Goal: Information Seeking & Learning: Understand process/instructions

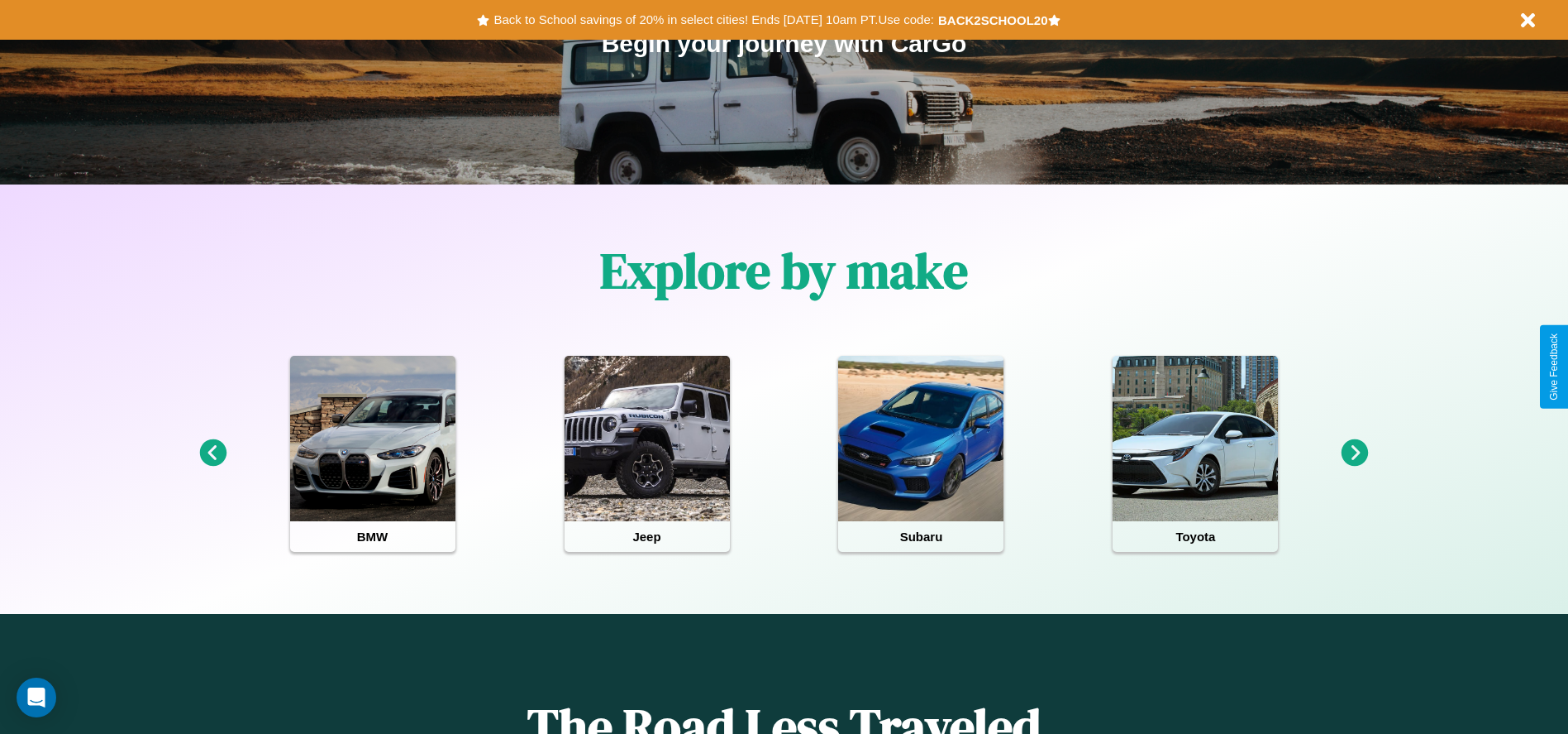
scroll to position [343, 0]
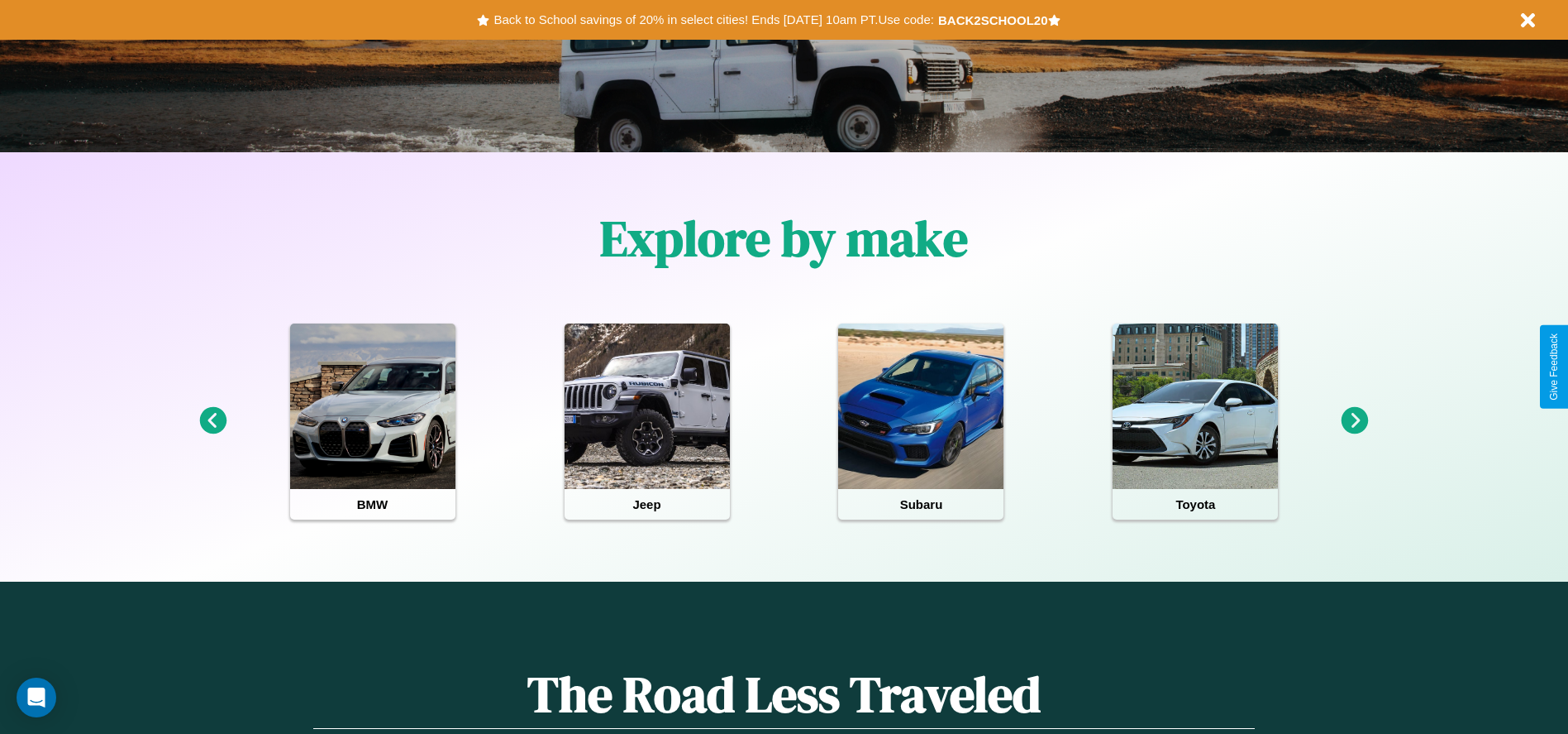
click at [1355, 421] on icon at bounding box center [1355, 420] width 28 height 28
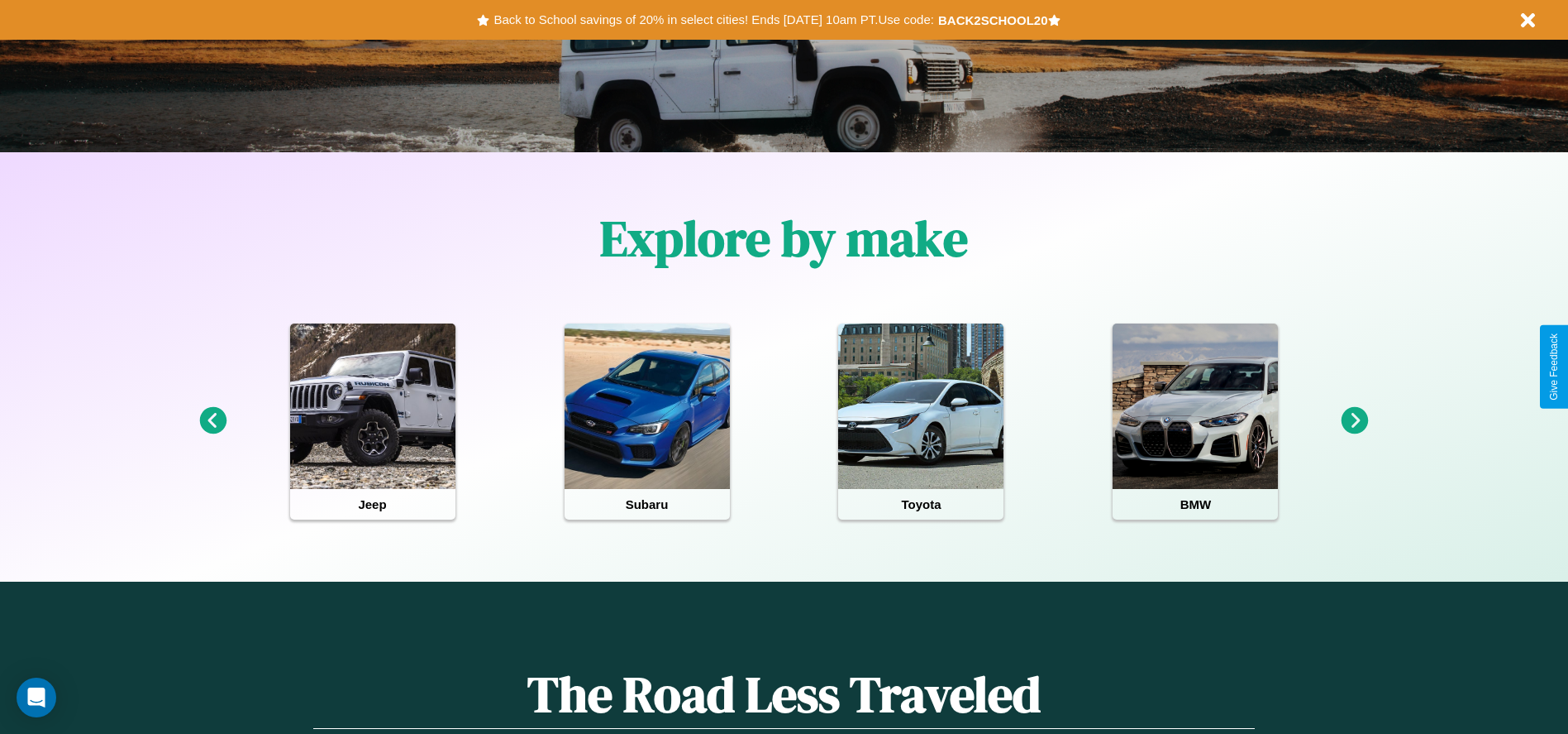
click at [1355, 421] on icon at bounding box center [1355, 420] width 28 height 28
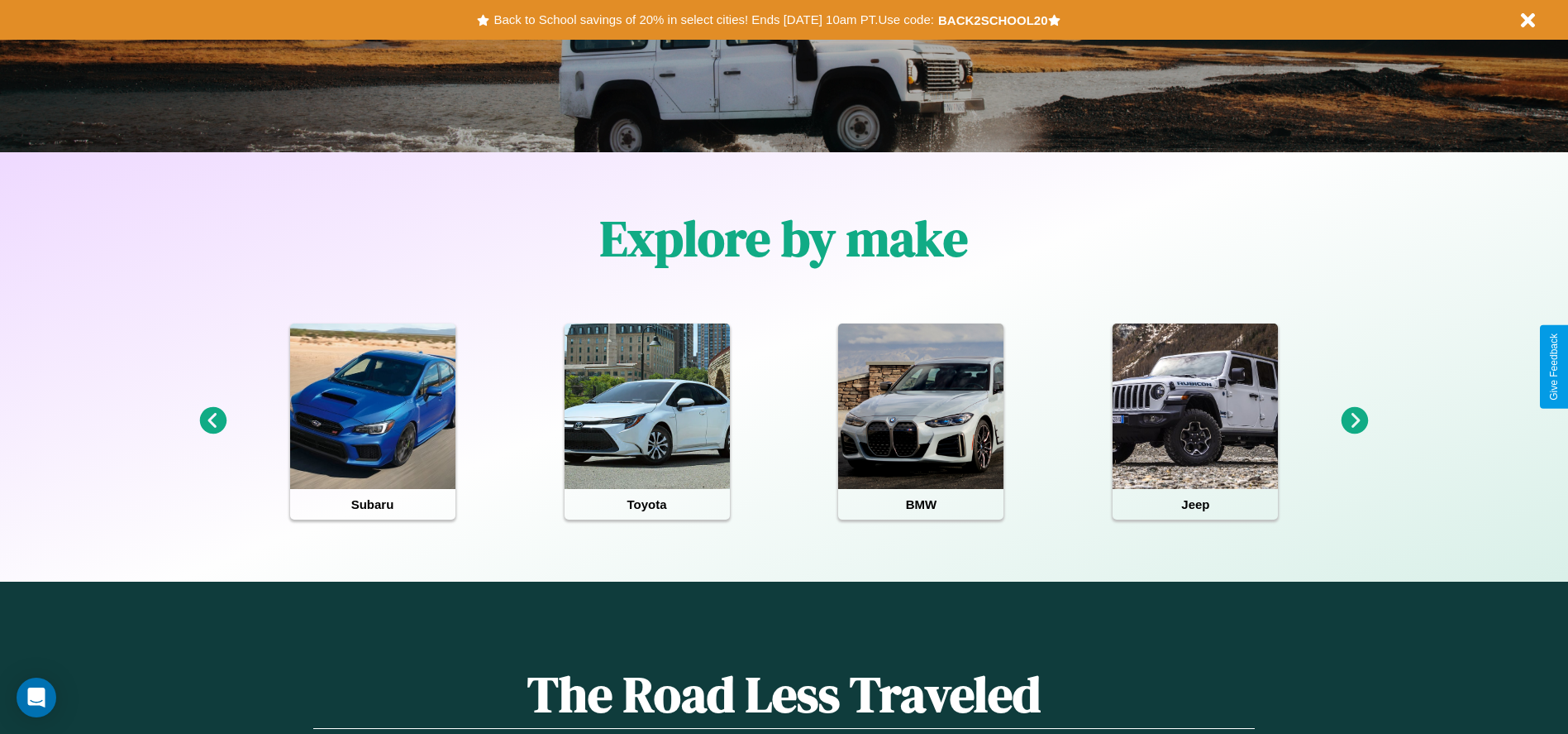
click at [213, 421] on icon at bounding box center [213, 420] width 28 height 28
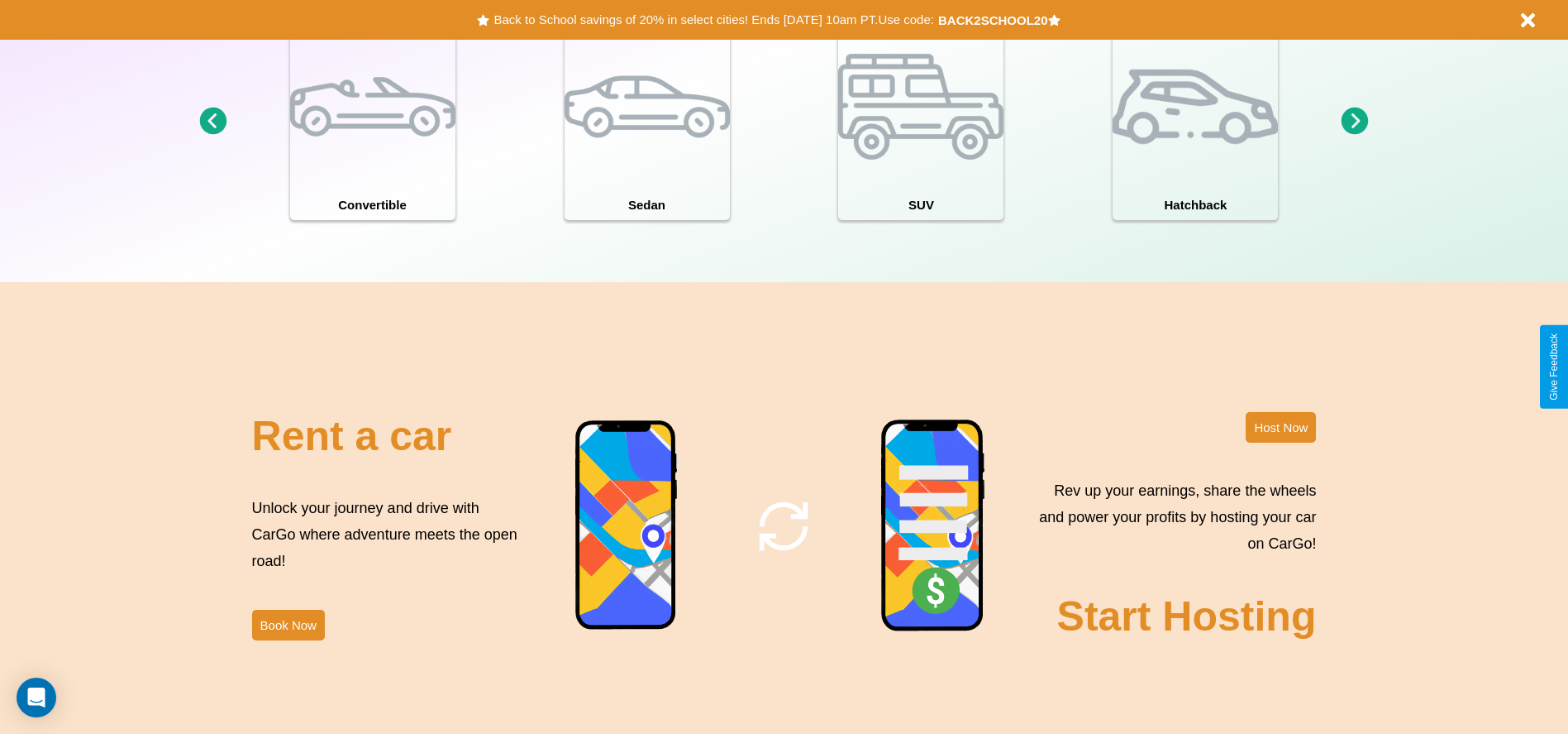
scroll to position [1803, 0]
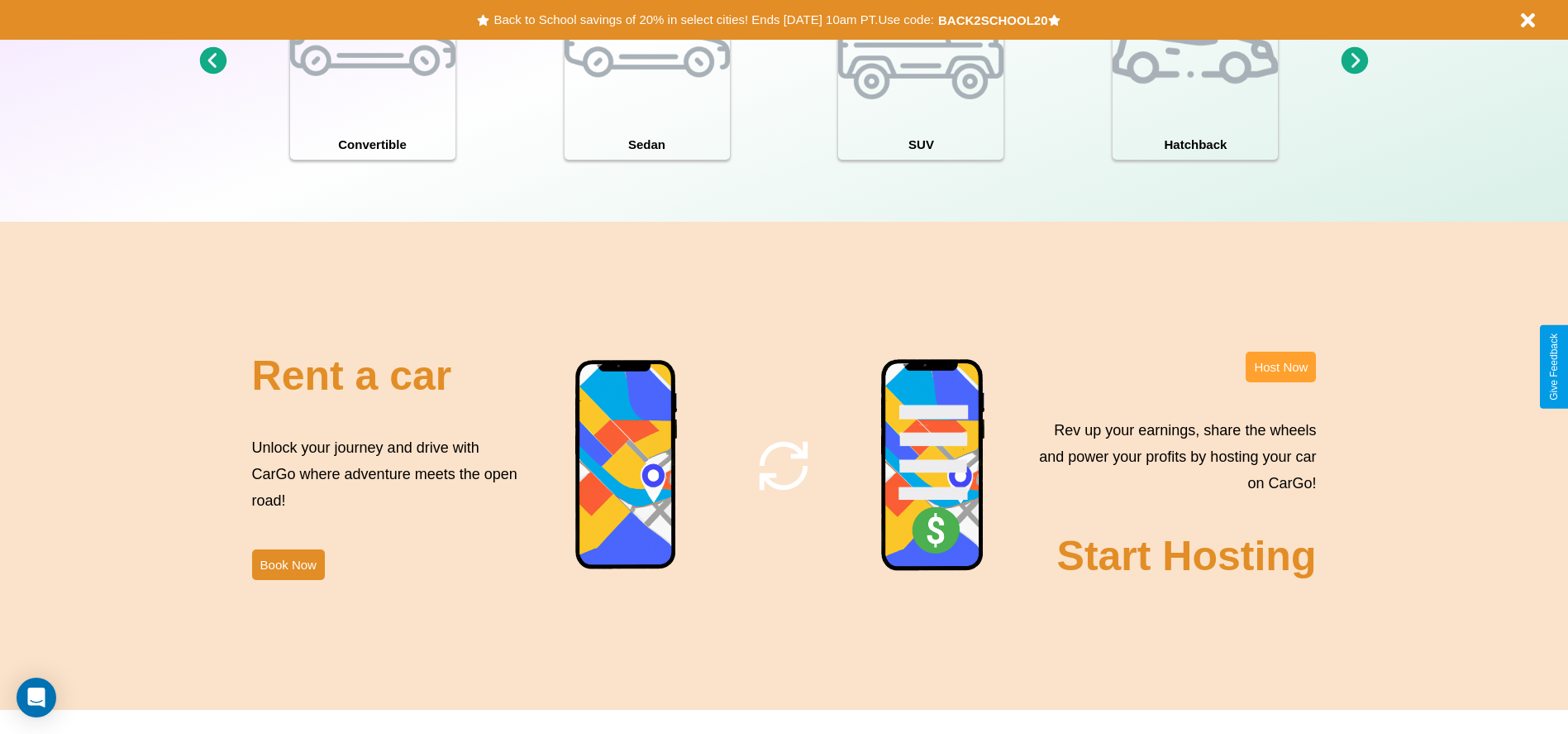
click at [1280, 366] on button "Host Now" at bounding box center [1280, 367] width 70 height 30
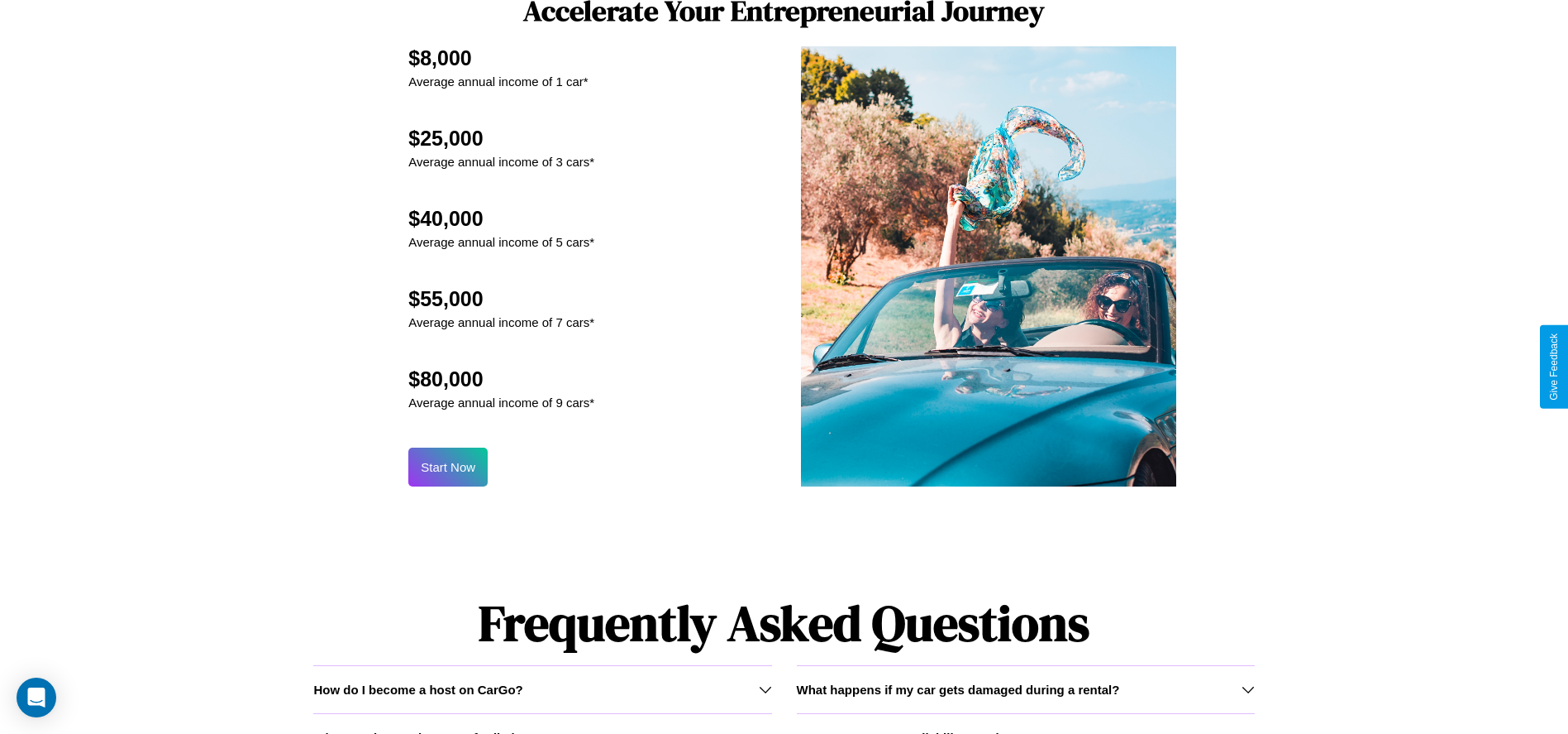
scroll to position [1777, 0]
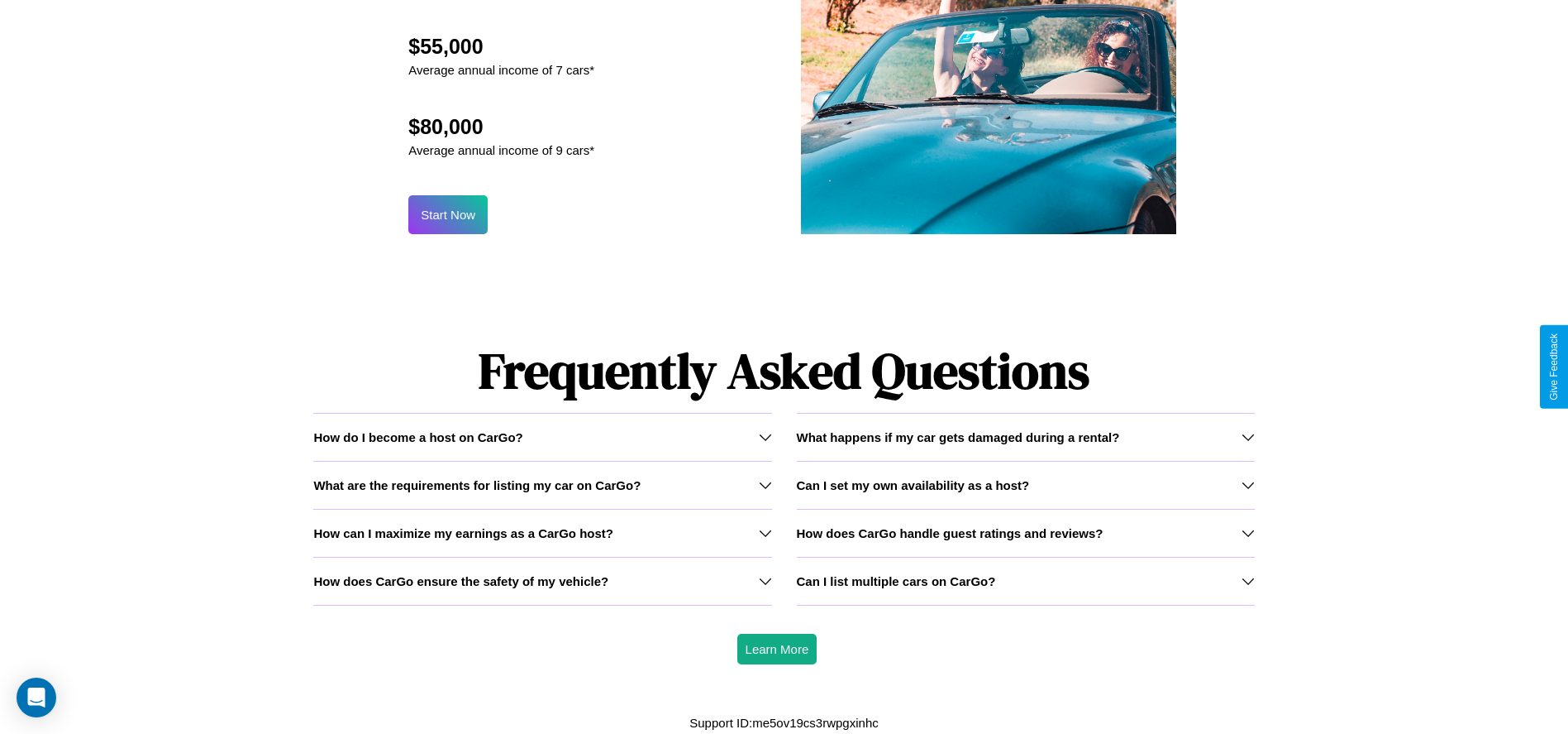
click at [1025, 532] on h3 "How does CarGo handle guest ratings and reviews?" at bounding box center [950, 534] width 306 height 14
click at [542, 436] on div "How do I become a host on CarGo?" at bounding box center [542, 437] width 458 height 14
click at [1025, 532] on h3 "How does CarGo handle guest ratings and reviews?" at bounding box center [950, 534] width 306 height 14
click at [542, 532] on h3 "How can I maximize my earnings as a CarGo host?" at bounding box center [463, 534] width 300 height 14
click at [1247, 485] on icon at bounding box center [1248, 485] width 13 height 13
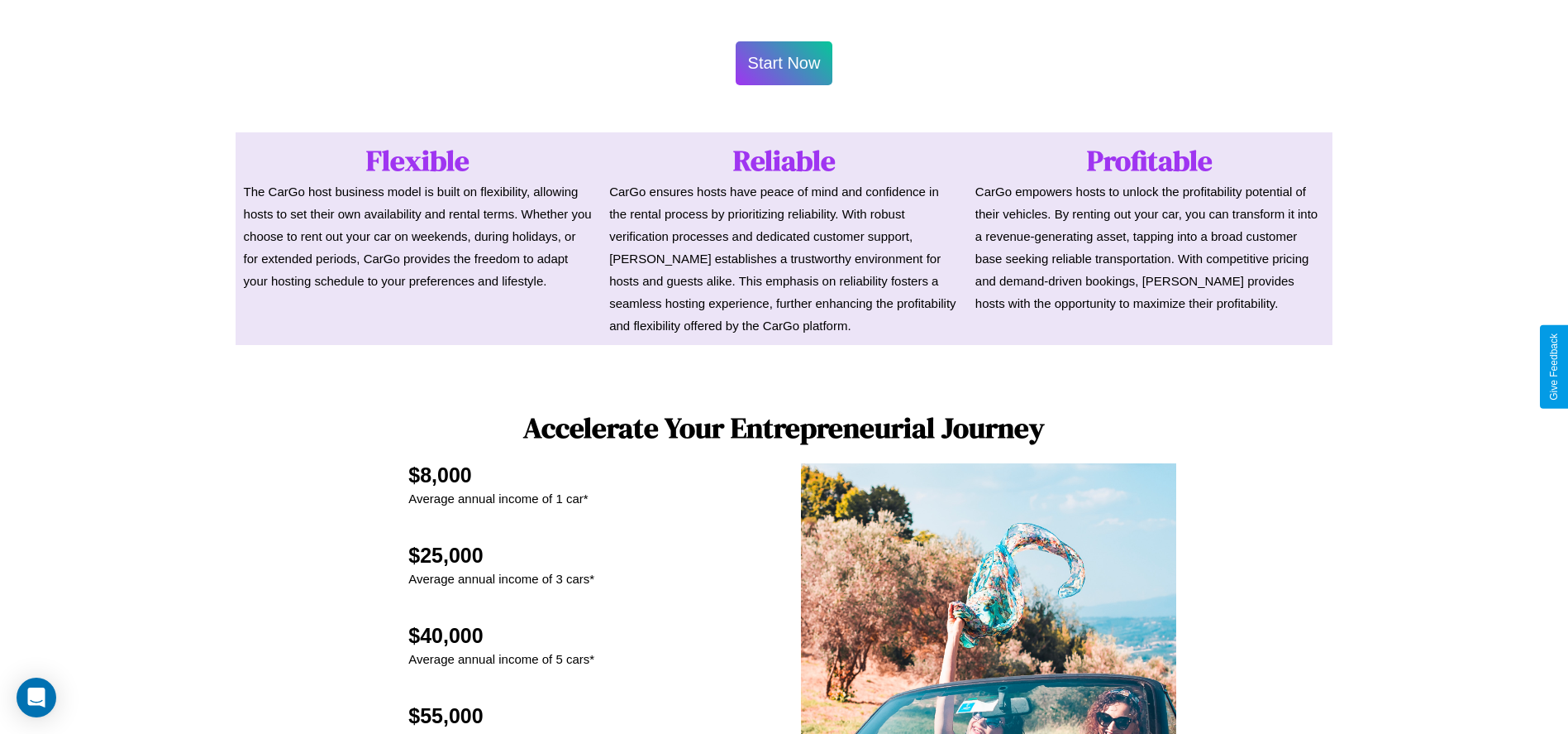
scroll to position [804, 0]
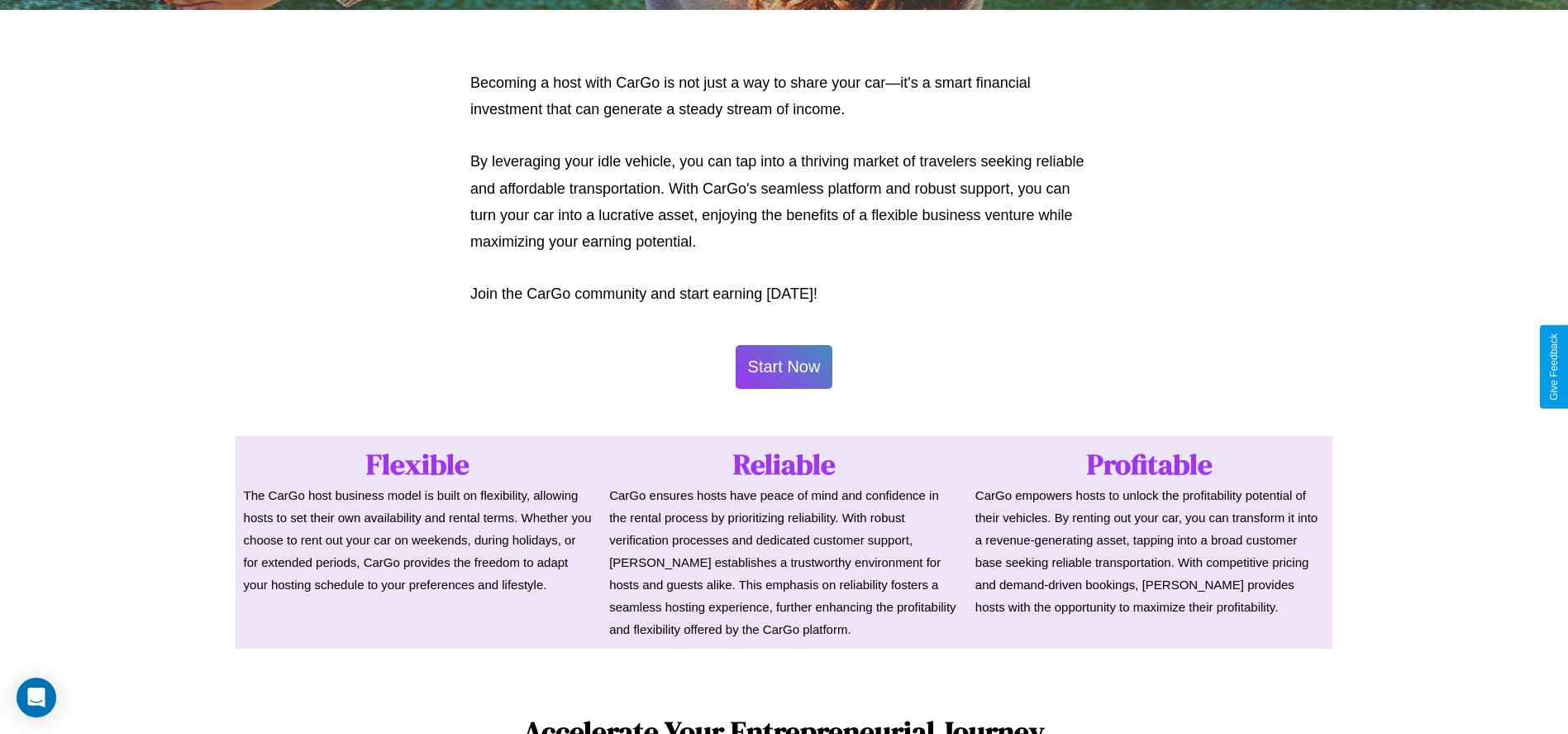
click at [784, 366] on button "Start Now" at bounding box center [784, 366] width 98 height 44
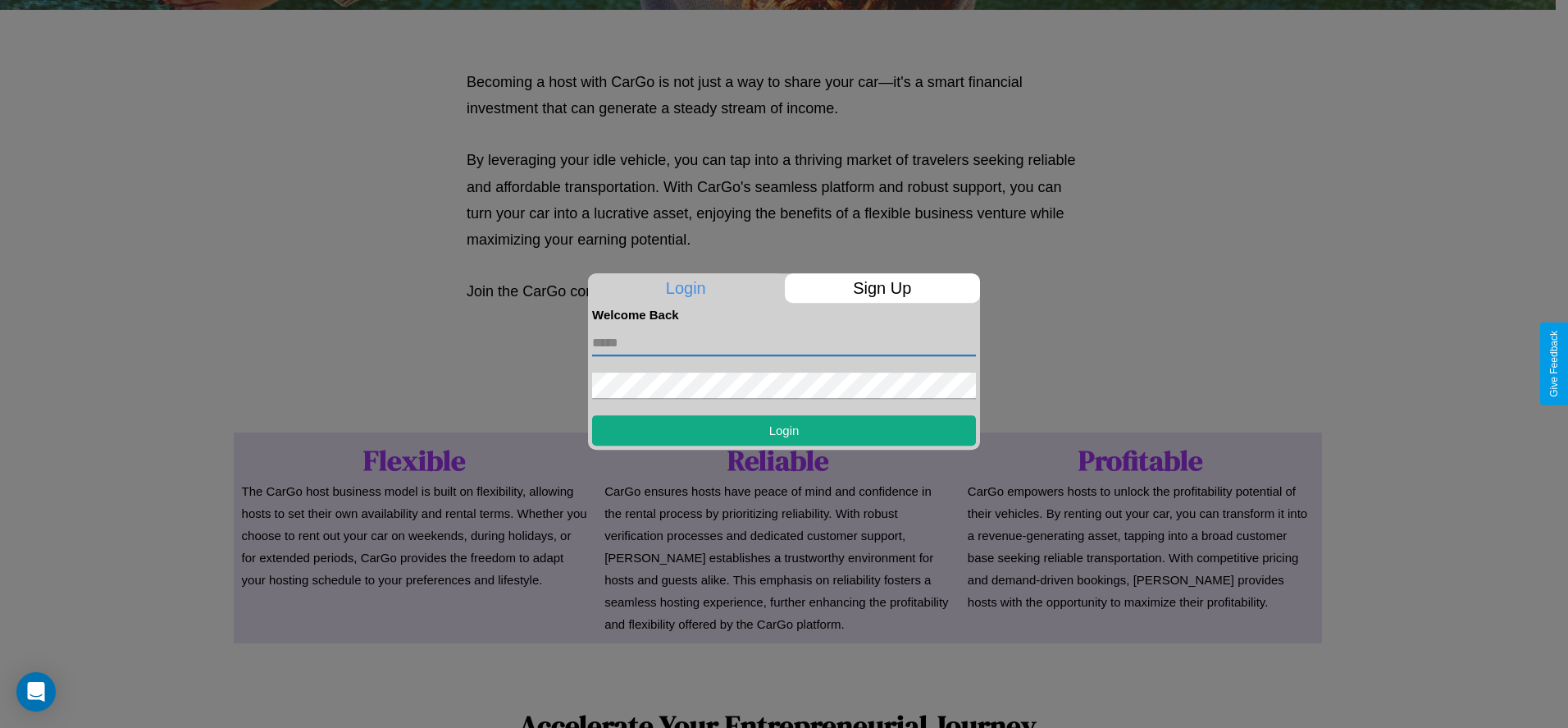
click at [784, 342] on input "text" at bounding box center [784, 343] width 384 height 27
type input "**********"
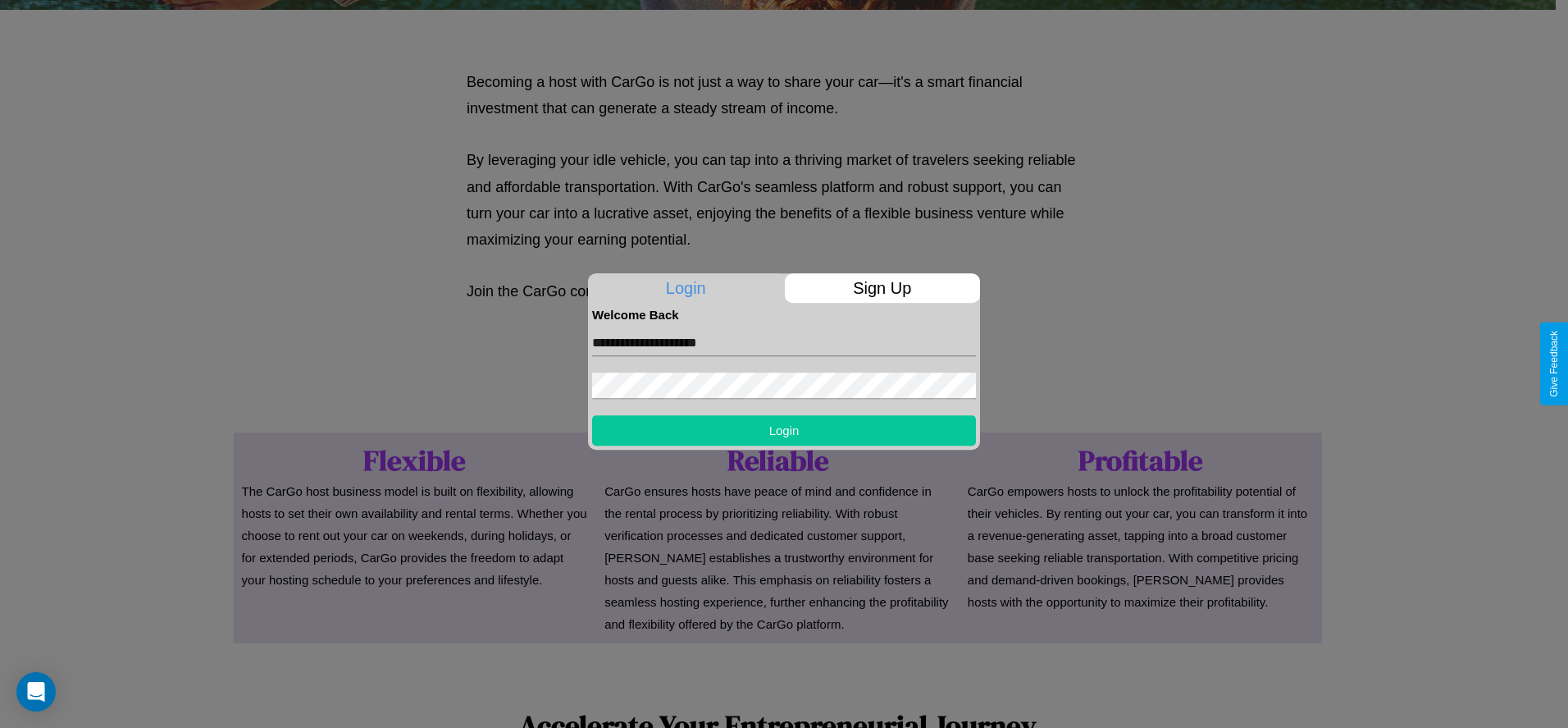
click at [784, 430] on button "Login" at bounding box center [784, 430] width 384 height 30
